Goal: Browse casually

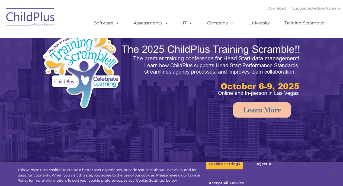
select select "MEDIUM"
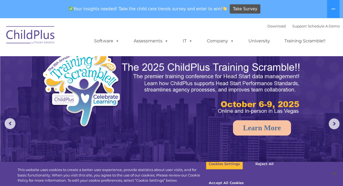
click at [87, 0] on div "Your insights needed! Take the child care trends survey and enter to win! Take …" at bounding box center [164, 9] width 328 height 18
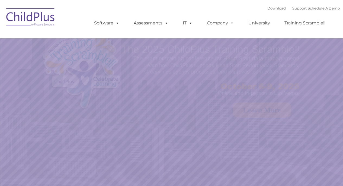
select select "MEDIUM"
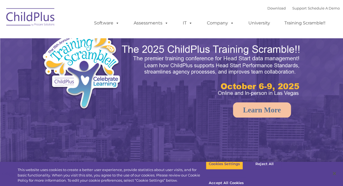
select select "MEDIUM"
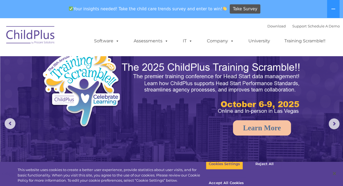
click at [0, 152] on rs-slide "Learn More" at bounding box center [171, 123] width 343 height 211
